Goal: Find contact information

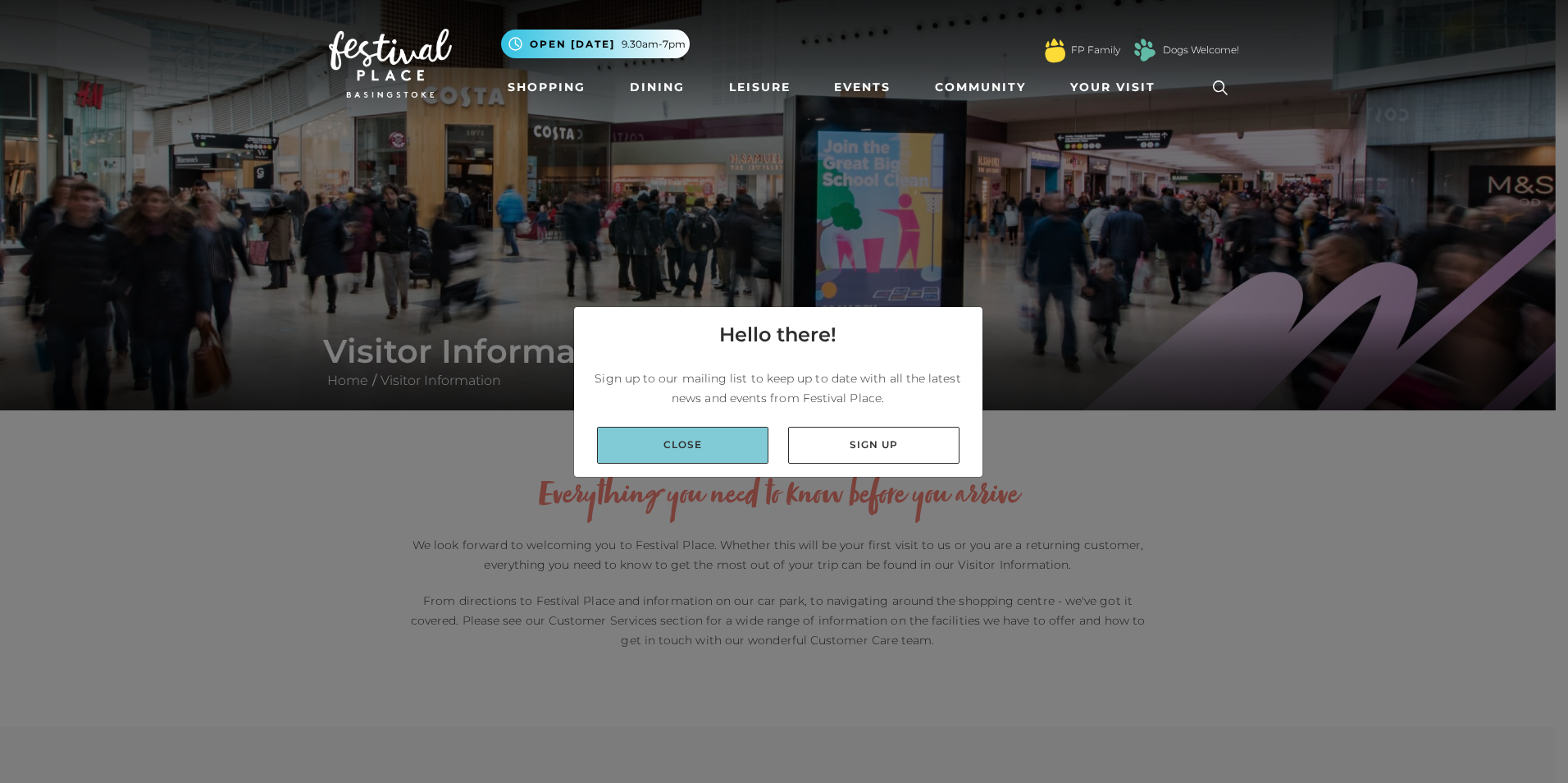
click at [690, 451] on link "Close" at bounding box center [683, 445] width 172 height 37
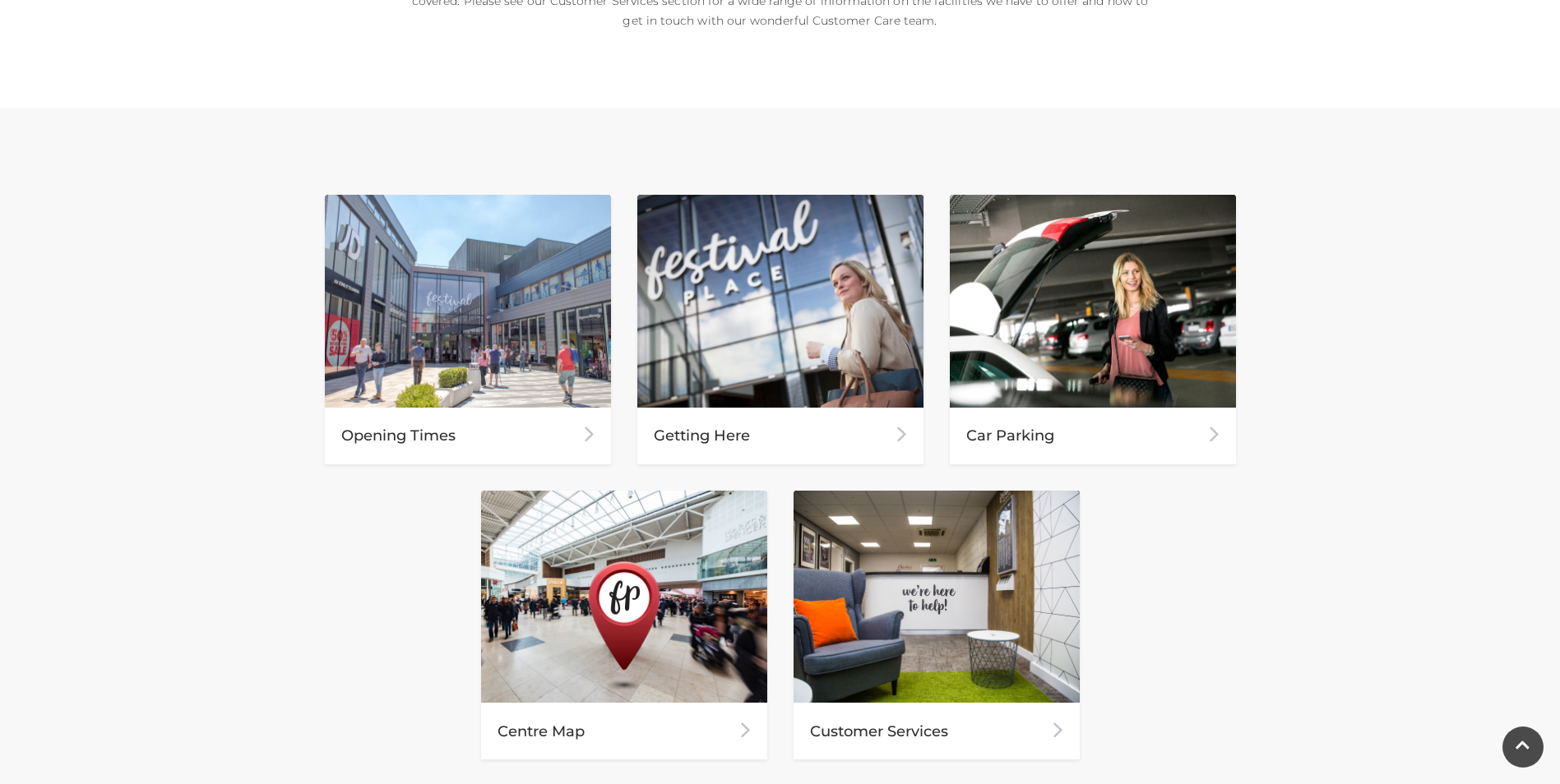
scroll to position [563, 0]
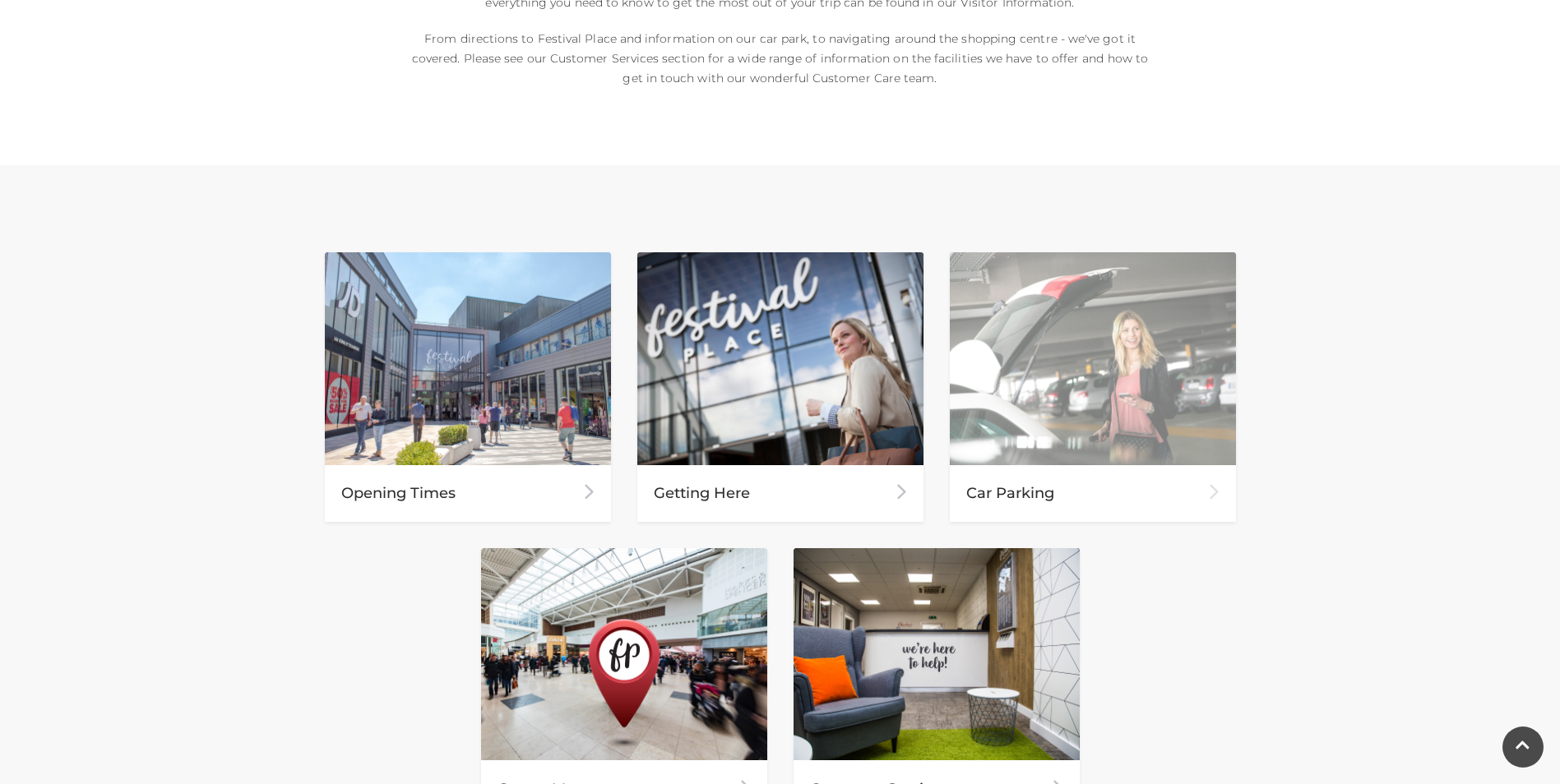
click at [1019, 491] on div "Car Parking" at bounding box center [1092, 494] width 287 height 57
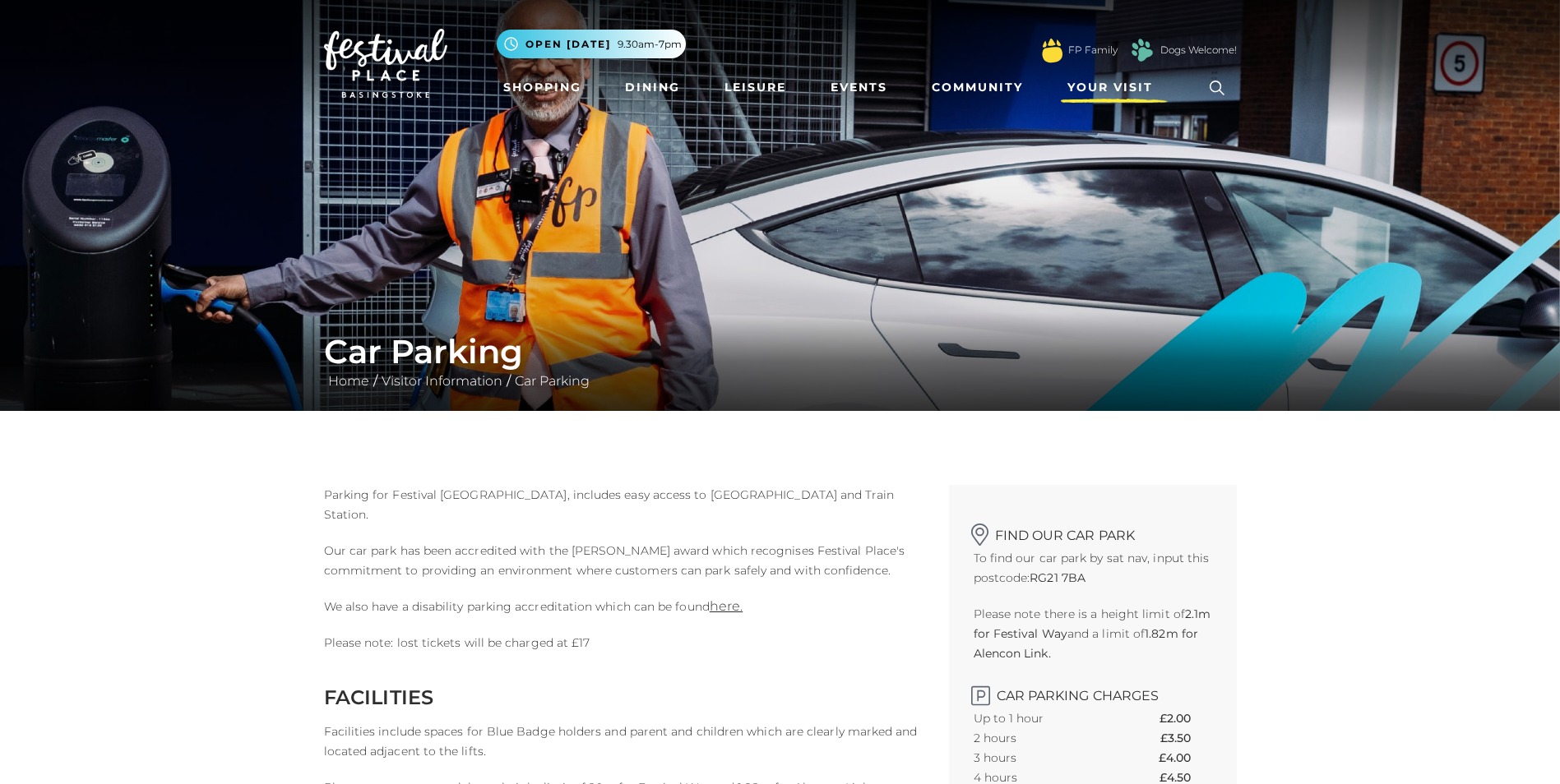
click at [1111, 90] on span "Your Visit" at bounding box center [1109, 88] width 85 height 18
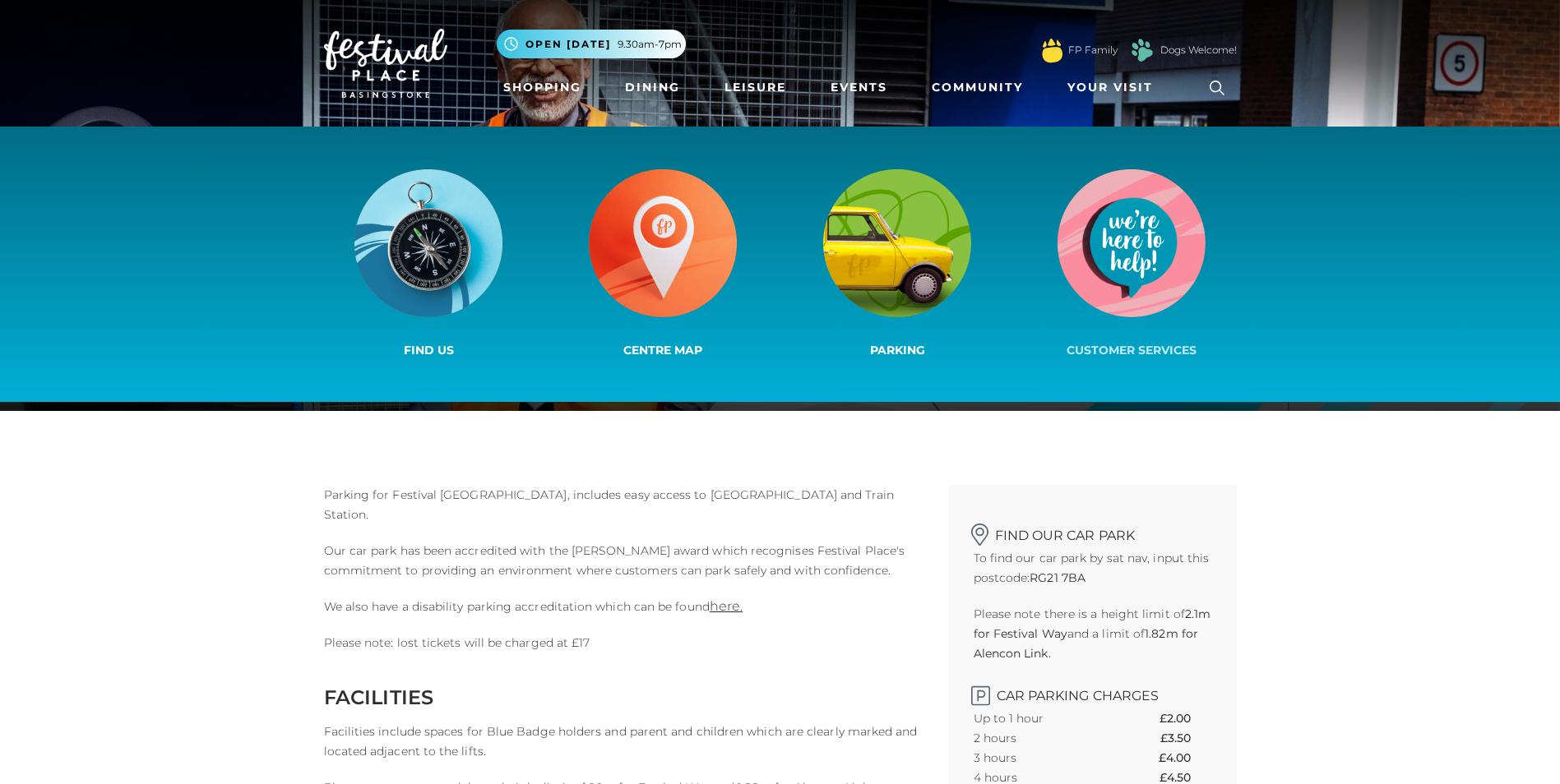
click at [1123, 220] on img at bounding box center [1131, 242] width 148 height 148
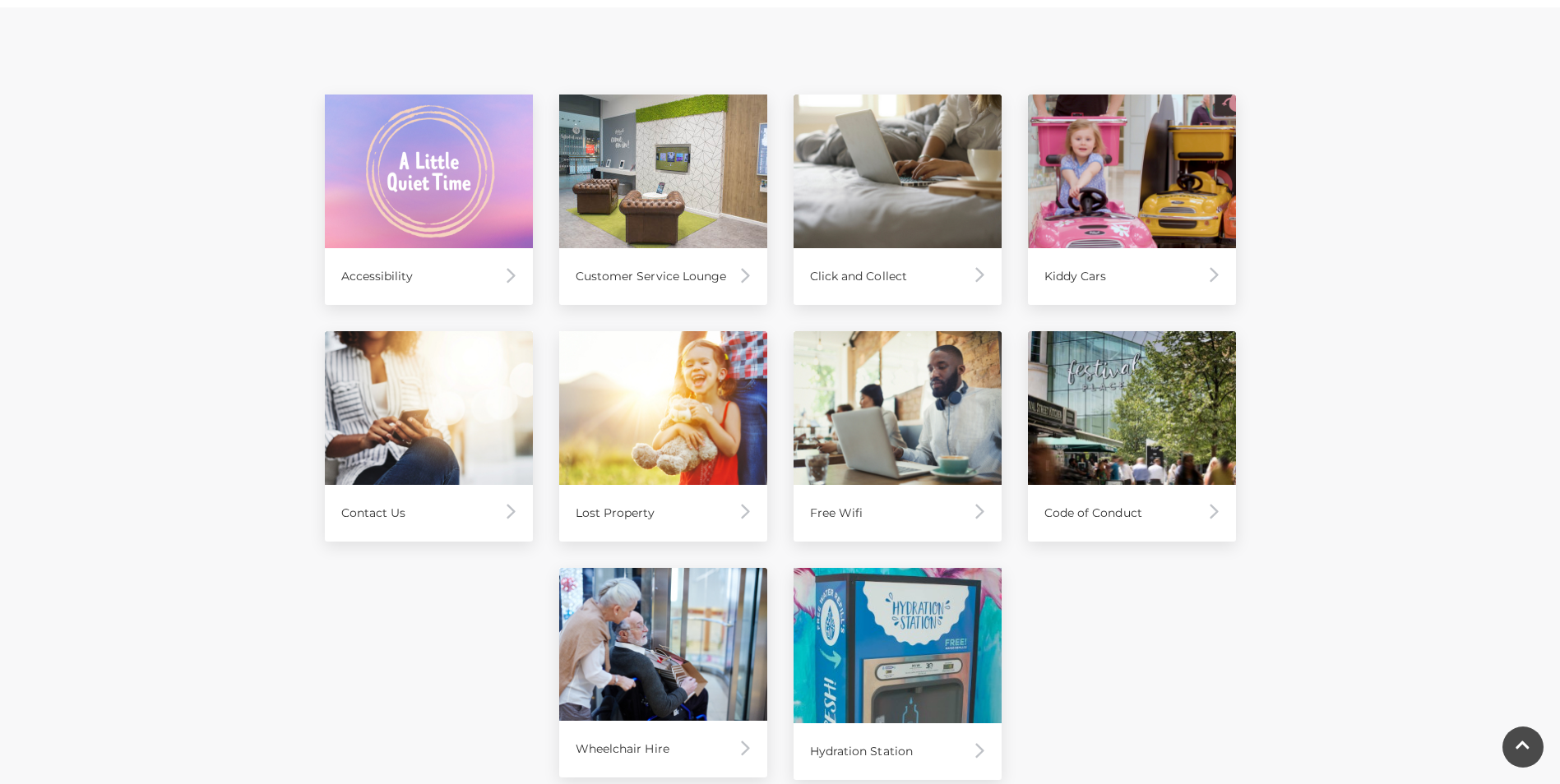
scroll to position [765, 0]
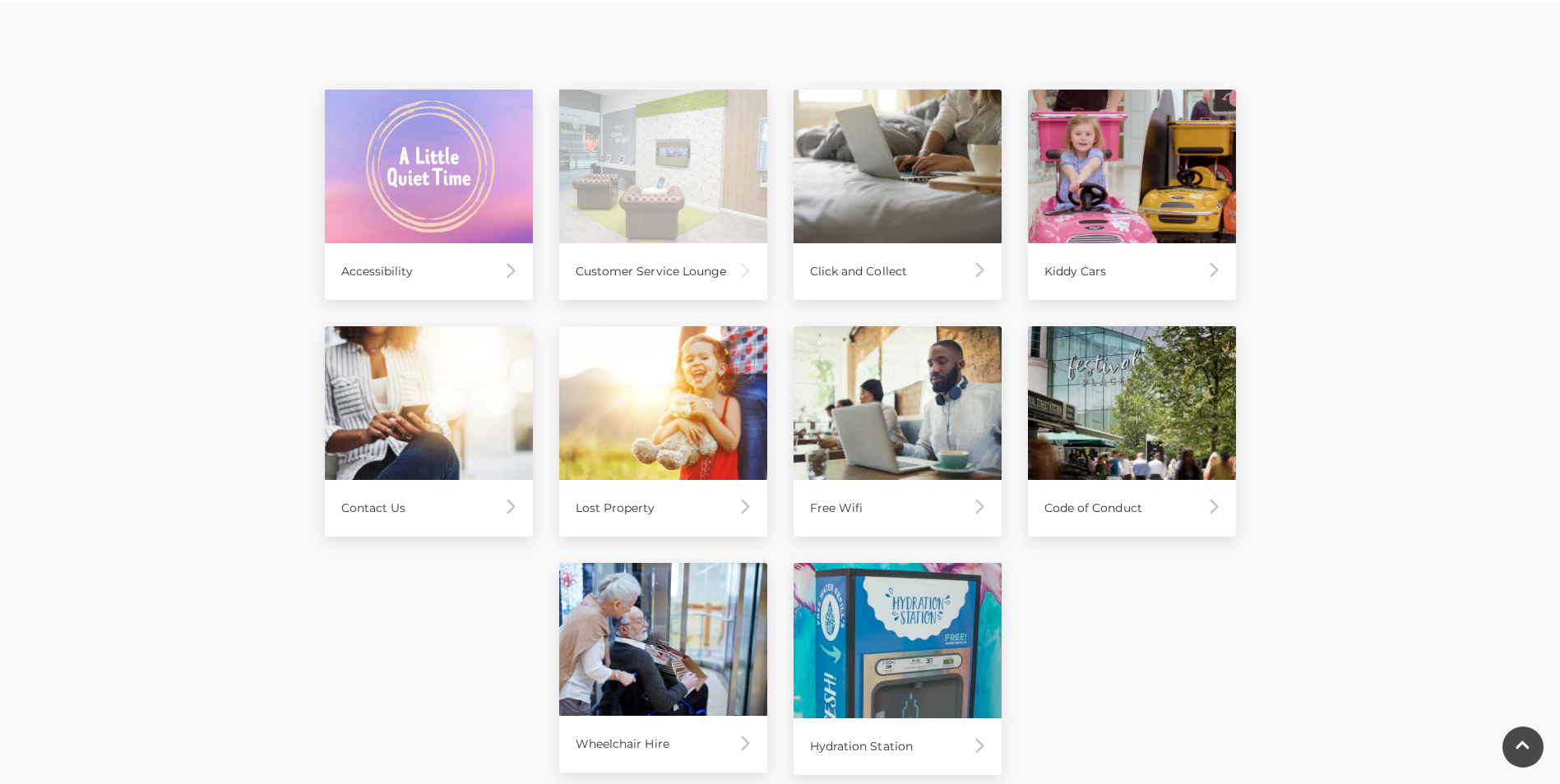
click at [691, 274] on div "Customer Service Lounge" at bounding box center [663, 272] width 208 height 57
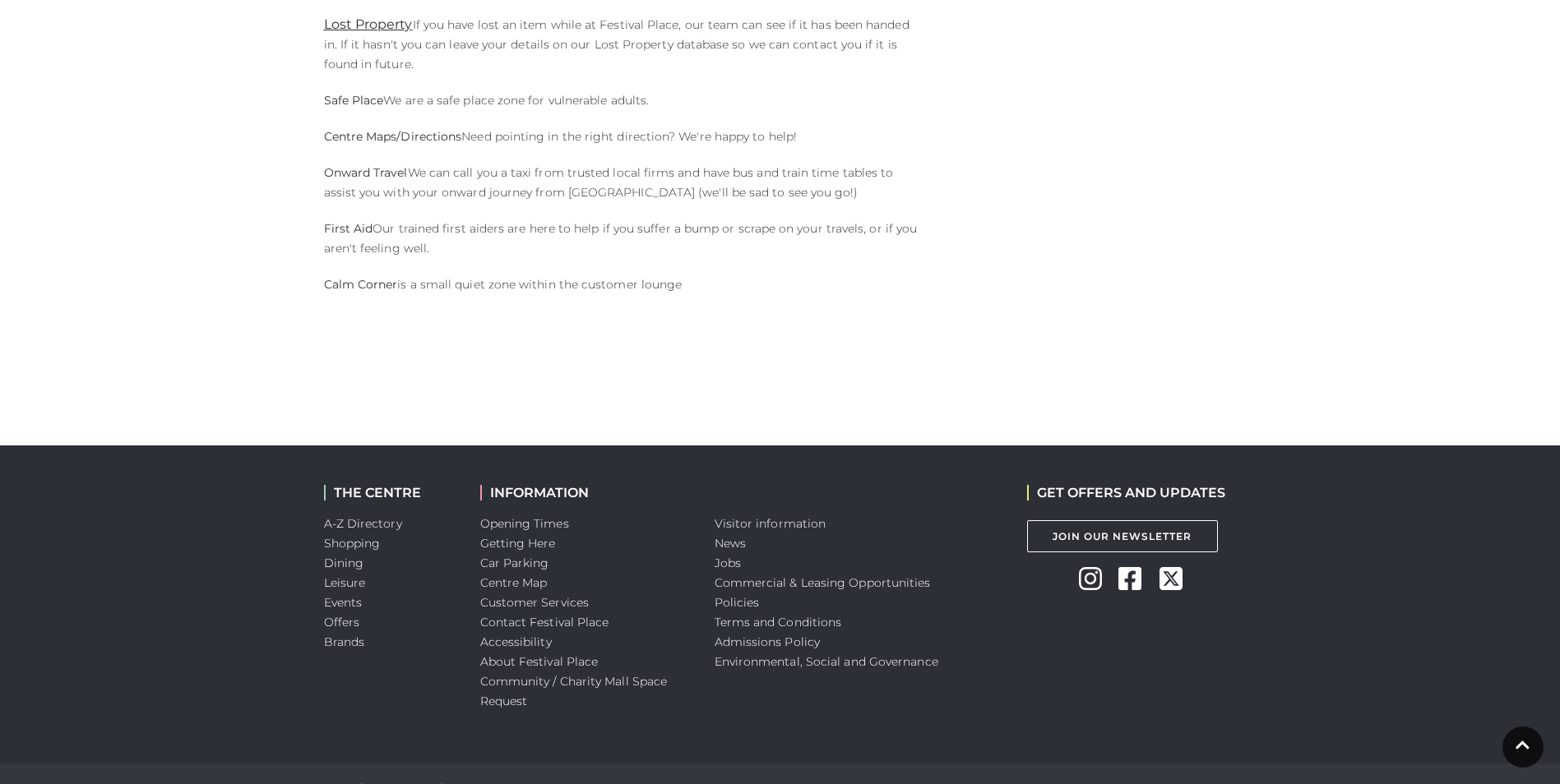
scroll to position [1347, 0]
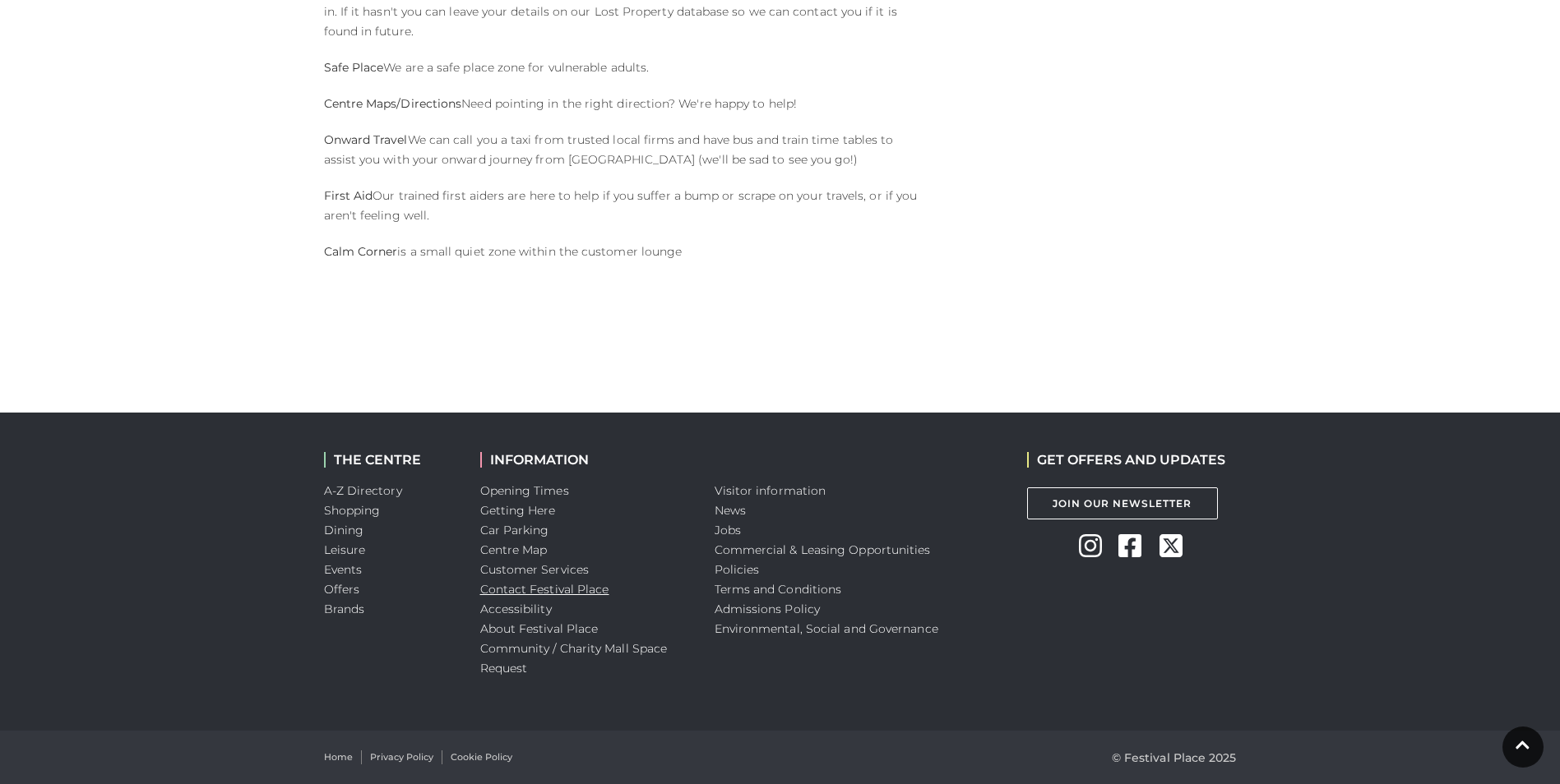
click at [537, 590] on link "Contact Festival Place" at bounding box center [545, 588] width 129 height 15
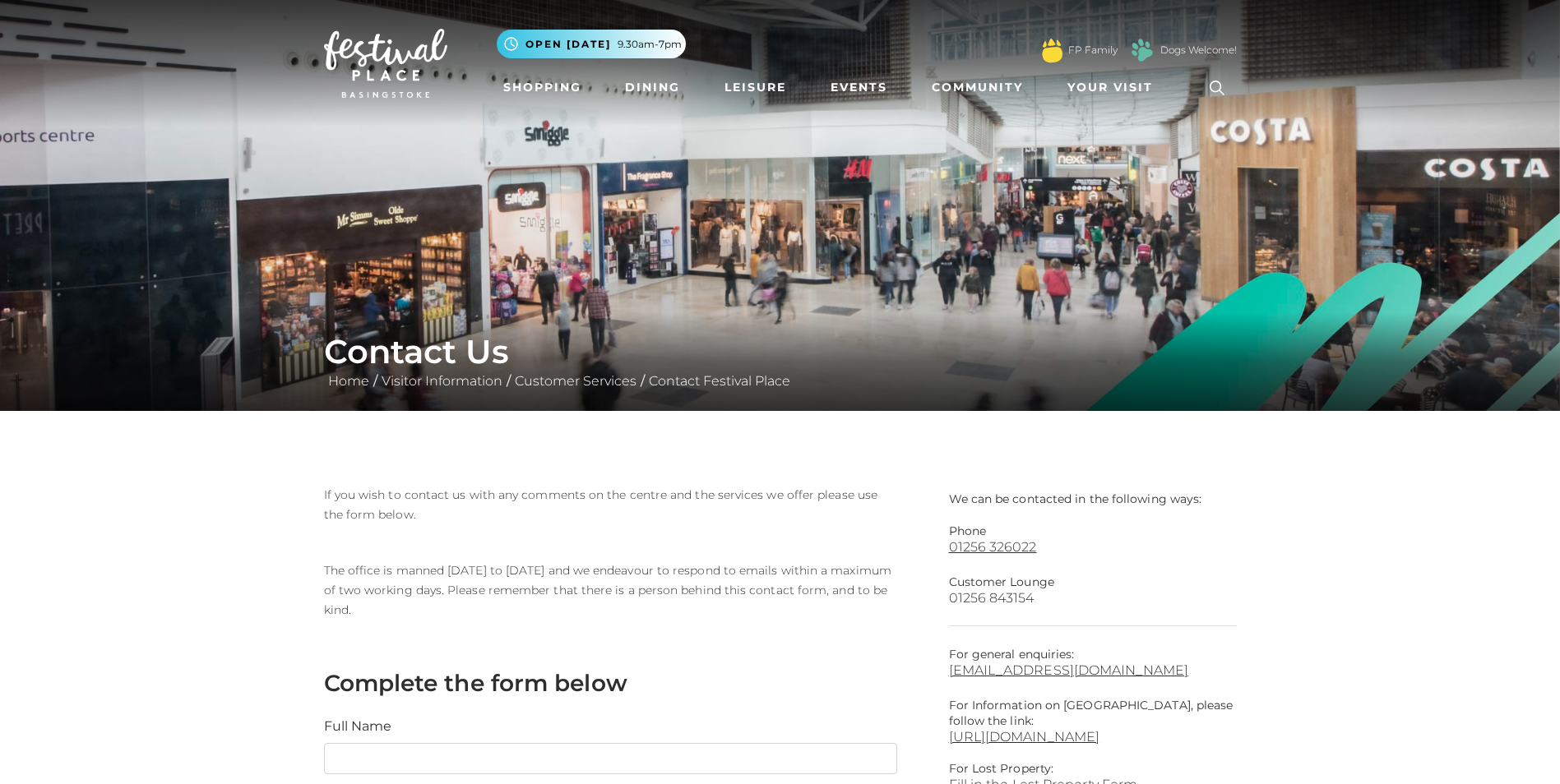
click at [962, 595] on link "01256 843154" at bounding box center [1092, 598] width 288 height 16
